Goal: Information Seeking & Learning: Learn about a topic

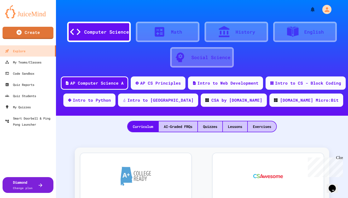
drag, startPoint x: 341, startPoint y: 156, endPoint x: 646, endPoint y: 311, distance: 342.2
click at [341, 156] on div "Close" at bounding box center [340, 158] width 6 height 6
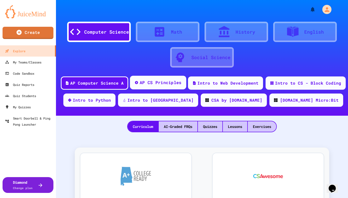
click at [145, 84] on div "AP CS Principles" at bounding box center [161, 82] width 42 height 6
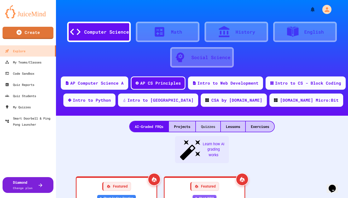
click at [206, 130] on div "Quizzes" at bounding box center [208, 126] width 24 height 10
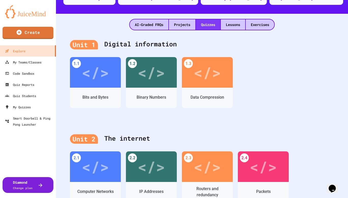
scroll to position [153, 0]
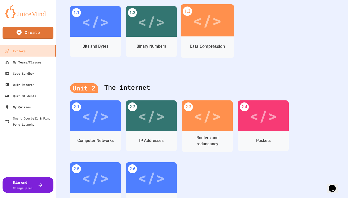
click at [198, 22] on div "</>" at bounding box center [207, 20] width 29 height 24
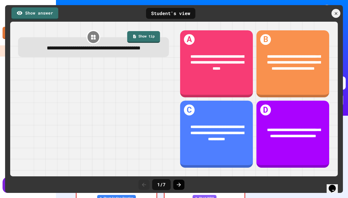
click at [182, 185] on icon at bounding box center [179, 185] width 6 height 6
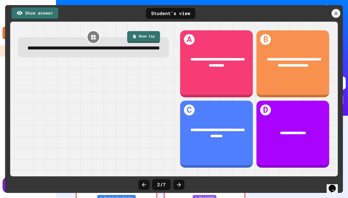
click at [182, 185] on icon at bounding box center [179, 185] width 6 height 6
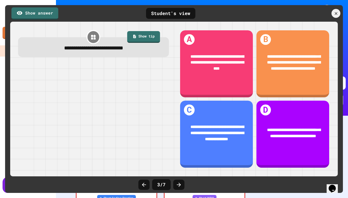
click at [182, 185] on icon at bounding box center [179, 185] width 6 height 6
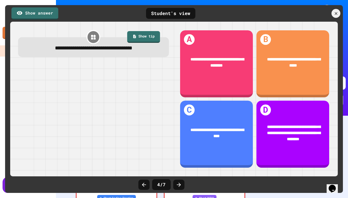
click at [182, 185] on icon at bounding box center [179, 185] width 6 height 6
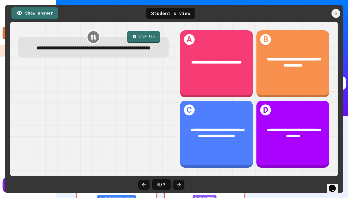
click at [182, 185] on icon at bounding box center [179, 185] width 6 height 6
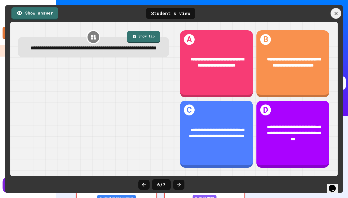
click at [337, 15] on icon at bounding box center [337, 14] width 6 height 6
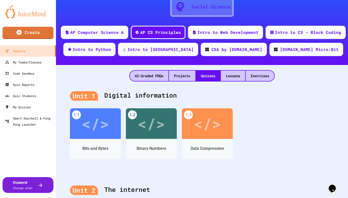
scroll to position [51, 0]
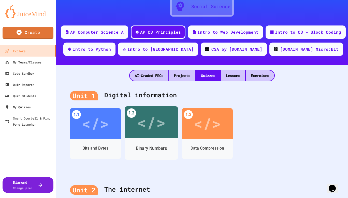
click at [142, 128] on div "</>" at bounding box center [151, 122] width 29 height 24
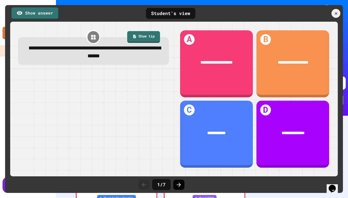
click at [179, 186] on icon at bounding box center [179, 185] width 4 height 4
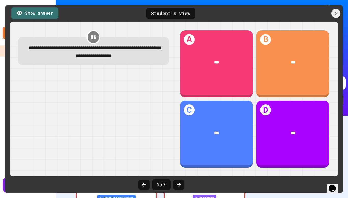
click at [179, 186] on icon at bounding box center [179, 185] width 4 height 4
